Goal: Ask a question

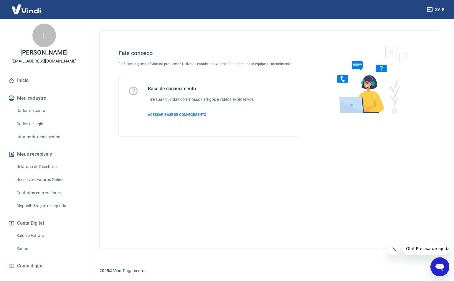
click at [441, 264] on icon "Abrir janela de mensagens" at bounding box center [439, 267] width 9 height 7
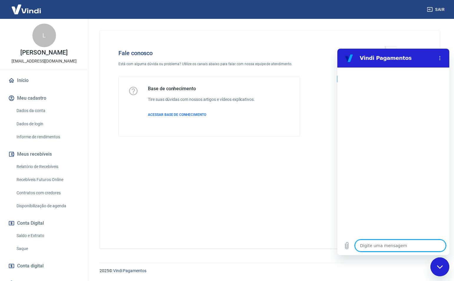
type textarea "o"
type textarea "x"
type textarea "oi"
type textarea "x"
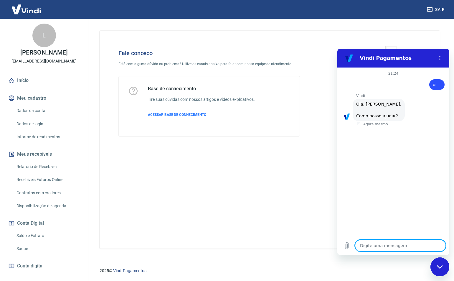
scroll to position [14, 0]
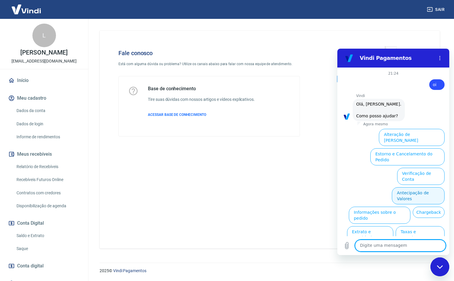
scroll to position [14, 0]
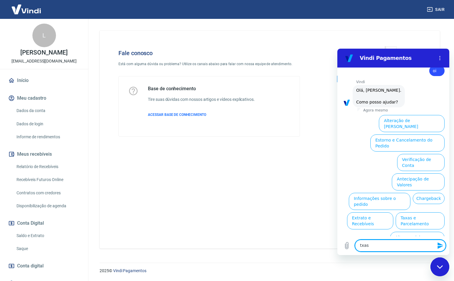
type textarea "taxas"
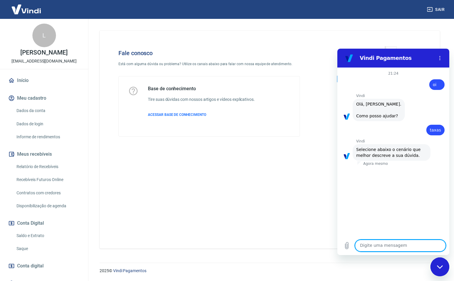
scroll to position [11, 0]
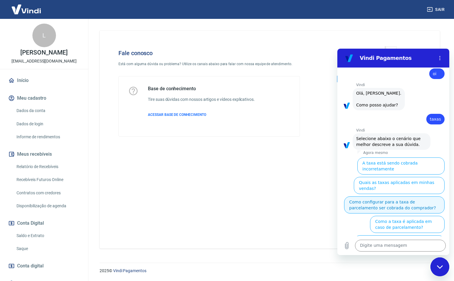
click at [423, 198] on button "Como configurar para a taxa de parcelamento ser cobrada do comprador?" at bounding box center [394, 204] width 100 height 17
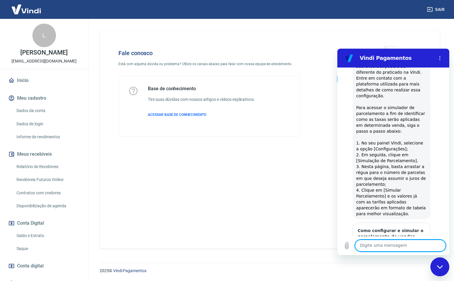
scroll to position [294, 0]
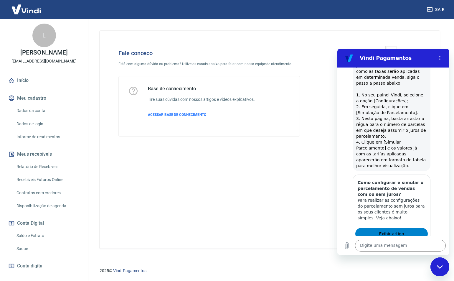
click at [402, 228] on link "Exibir artigo" at bounding box center [391, 234] width 72 height 12
